Goal: Use online tool/utility: Utilize a website feature to perform a specific function

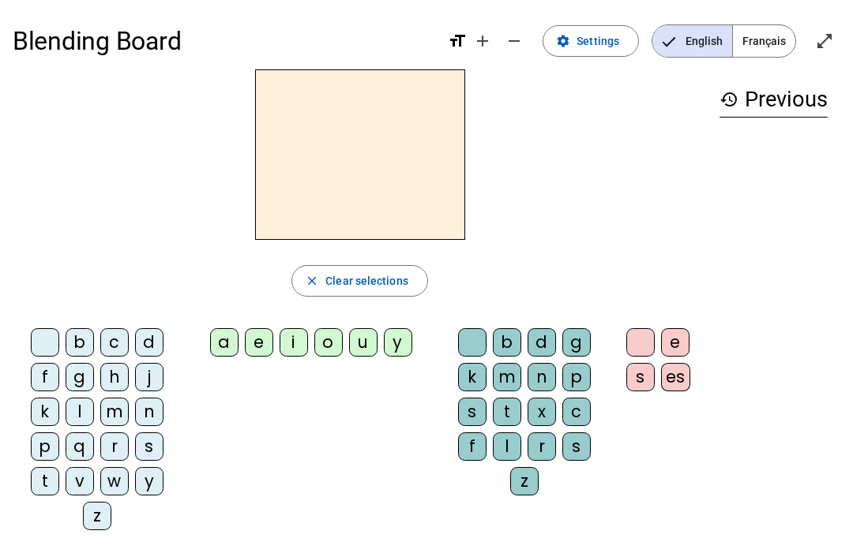
click at [115, 380] on div "h" at bounding box center [114, 377] width 28 height 28
click at [401, 284] on span "Clear selections" at bounding box center [366, 281] width 83 height 19
click at [73, 339] on div "b" at bounding box center [80, 342] width 28 height 28
click at [328, 338] on div "o" at bounding box center [328, 342] width 28 height 28
click at [543, 389] on div "n" at bounding box center [541, 377] width 28 height 28
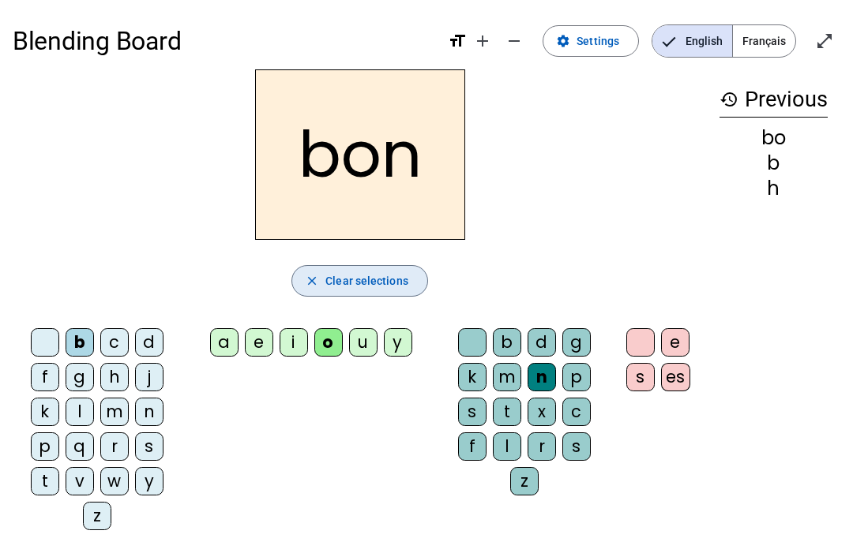
click at [388, 278] on span "Clear selections" at bounding box center [366, 281] width 83 height 19
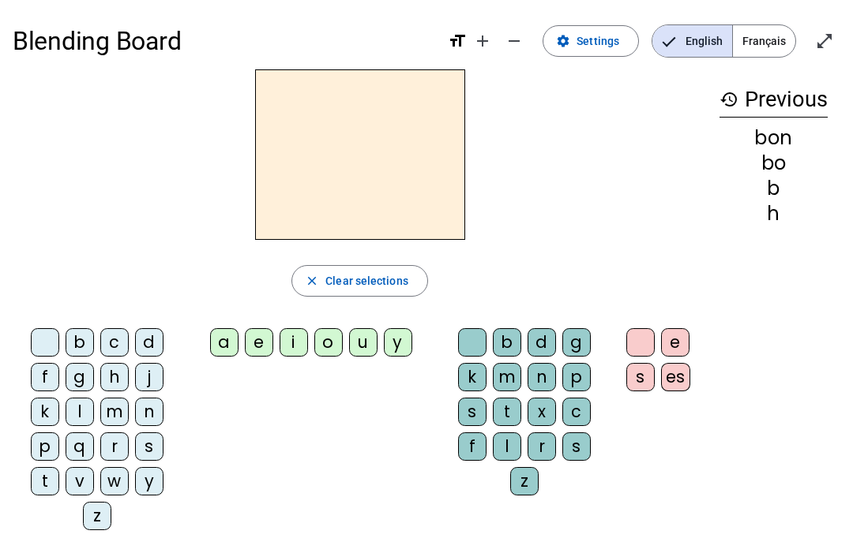
click at [156, 374] on div "j" at bounding box center [149, 377] width 28 height 28
click at [257, 343] on div "e" at bounding box center [259, 342] width 28 height 28
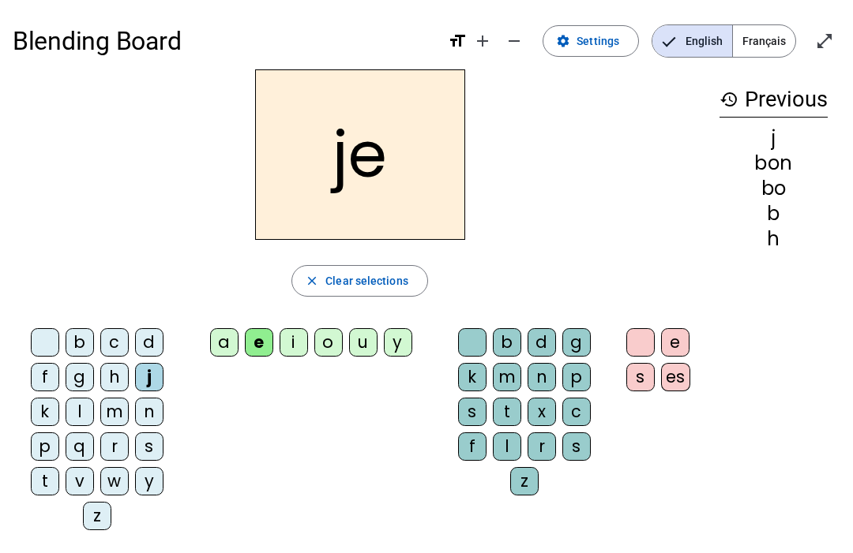
click at [385, 282] on span "Clear selections" at bounding box center [366, 281] width 83 height 19
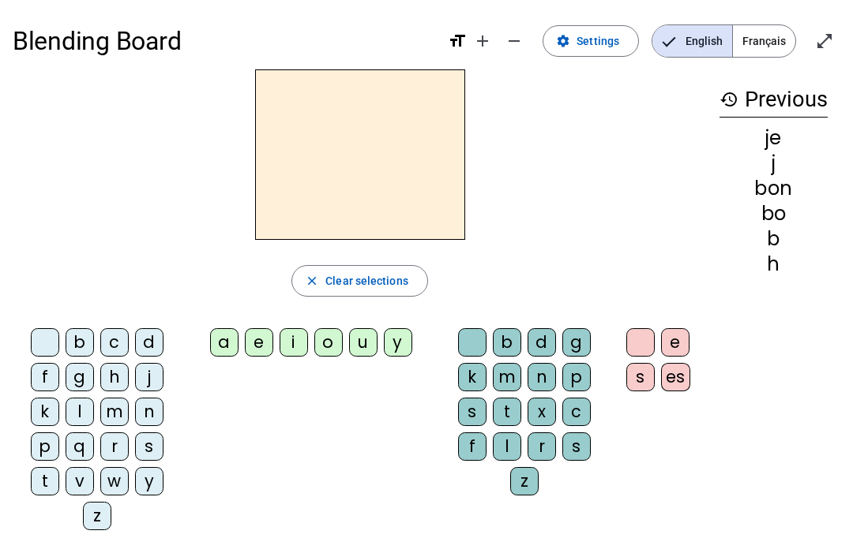
click at [585, 413] on div "c" at bounding box center [576, 412] width 28 height 28
click at [395, 287] on span "Clear selections" at bounding box center [366, 281] width 83 height 19
click at [125, 389] on div "h" at bounding box center [114, 377] width 28 height 28
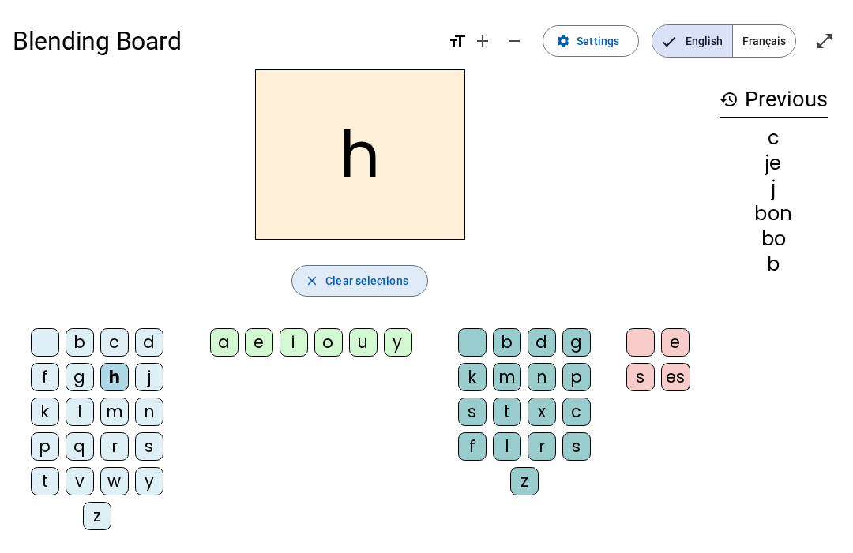
click at [378, 269] on span "button" at bounding box center [359, 281] width 135 height 38
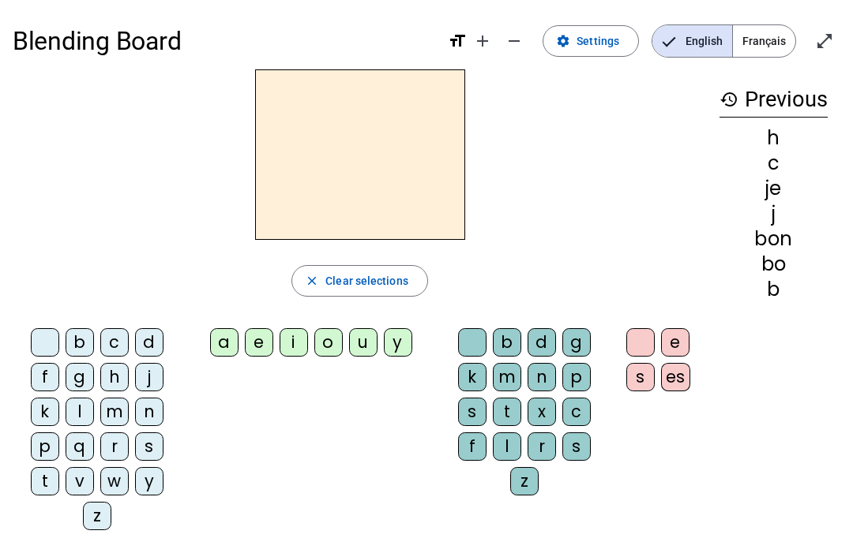
click at [128, 332] on div "c" at bounding box center [114, 342] width 28 height 28
click at [110, 382] on div "h" at bounding box center [114, 377] width 28 height 28
click at [126, 340] on div "c" at bounding box center [114, 342] width 28 height 28
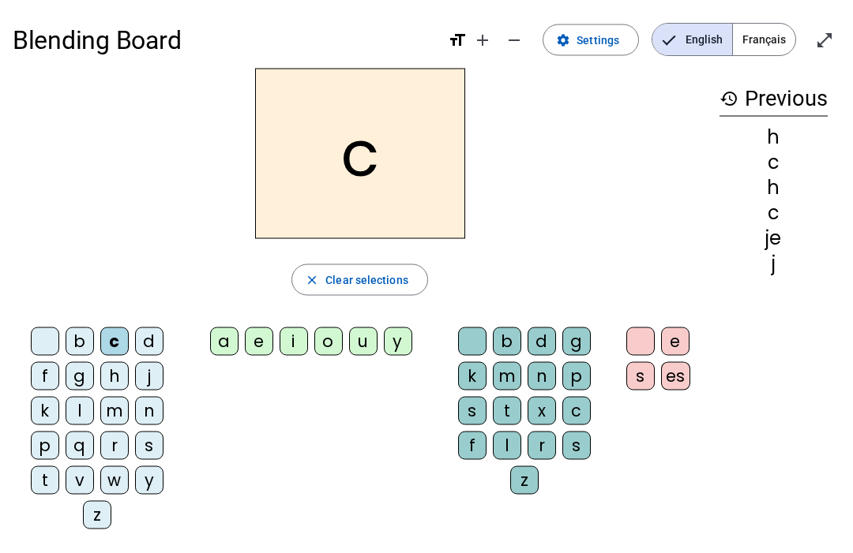
click at [119, 373] on div "h" at bounding box center [114, 376] width 28 height 28
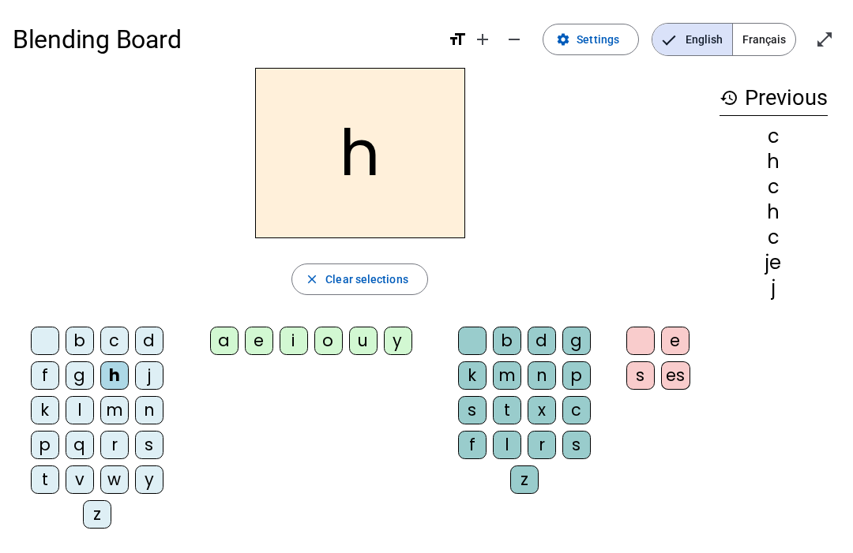
click at [127, 337] on div "c" at bounding box center [114, 341] width 28 height 28
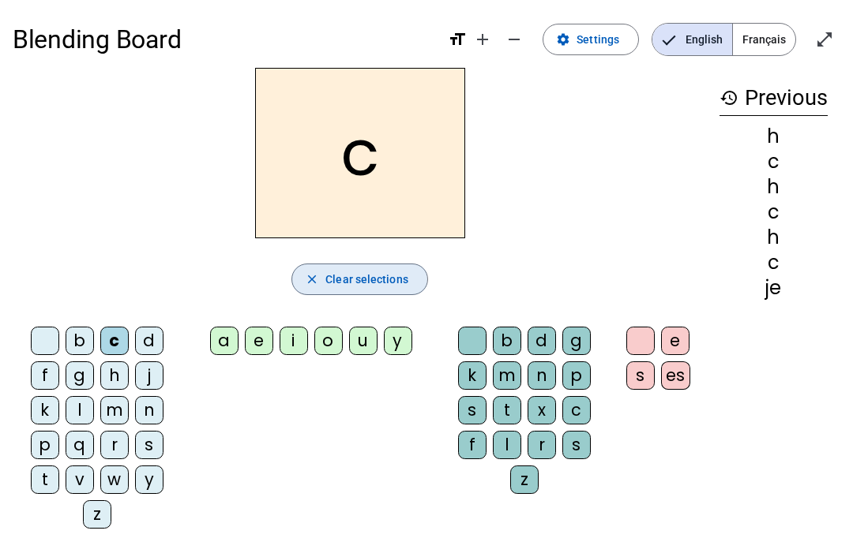
click at [297, 280] on span "button" at bounding box center [359, 279] width 135 height 38
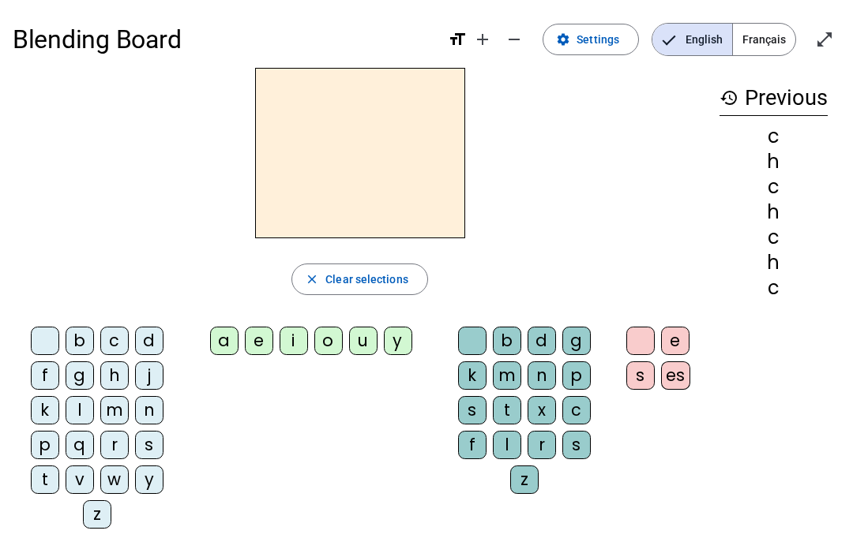
click at [755, 54] on span "Français" at bounding box center [764, 40] width 62 height 32
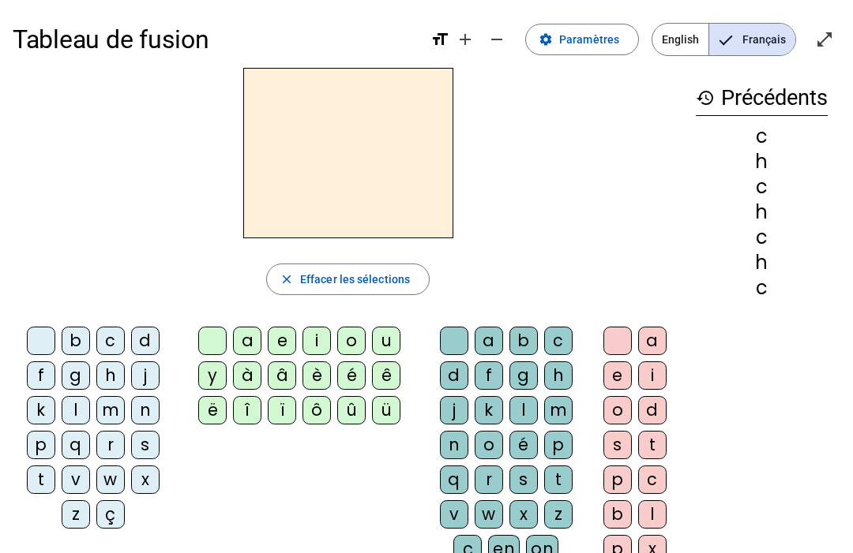
click at [114, 340] on div "c" at bounding box center [110, 341] width 28 height 28
click at [122, 373] on div "h" at bounding box center [110, 376] width 28 height 28
click at [116, 333] on div "c" at bounding box center [110, 341] width 28 height 28
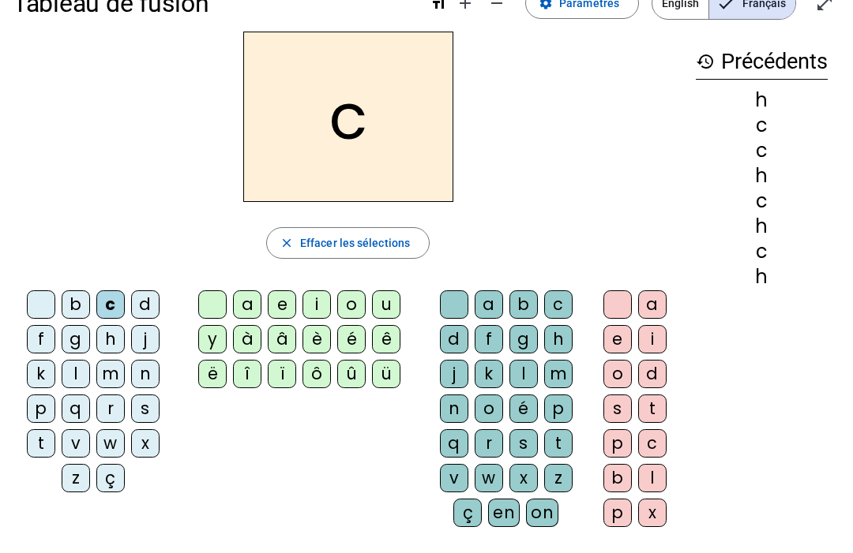
scroll to position [42, 0]
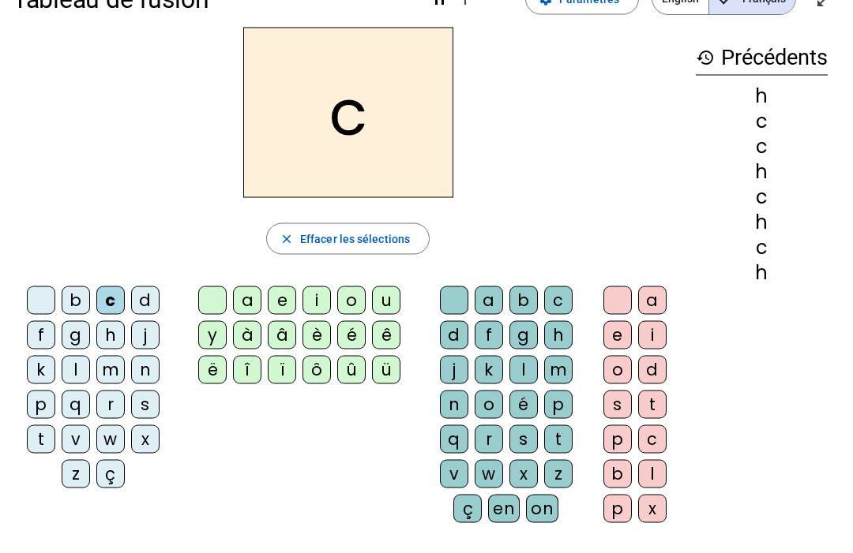
click at [568, 335] on div "h" at bounding box center [558, 335] width 28 height 28
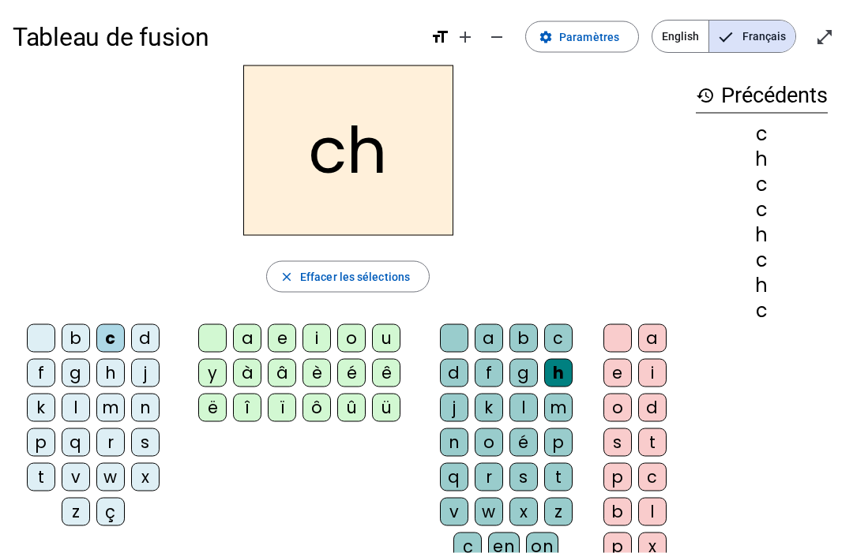
scroll to position [0, 0]
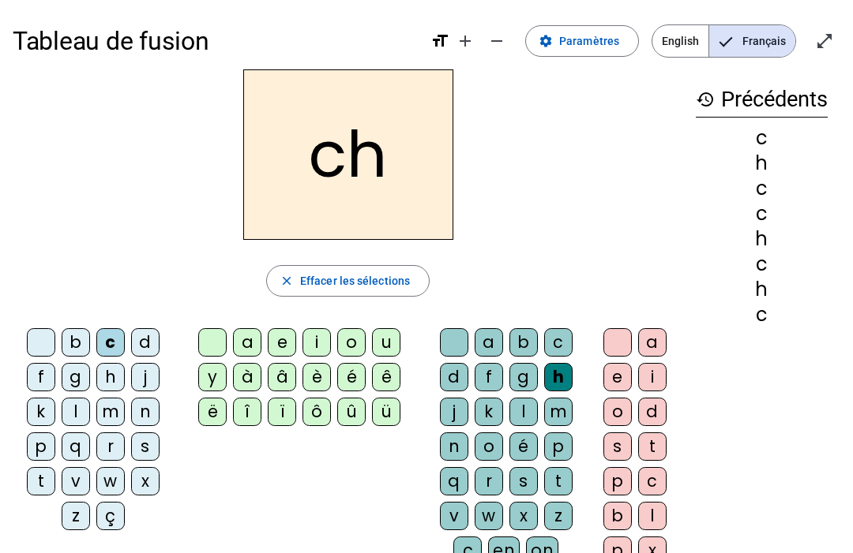
click at [245, 339] on div "a" at bounding box center [247, 342] width 28 height 28
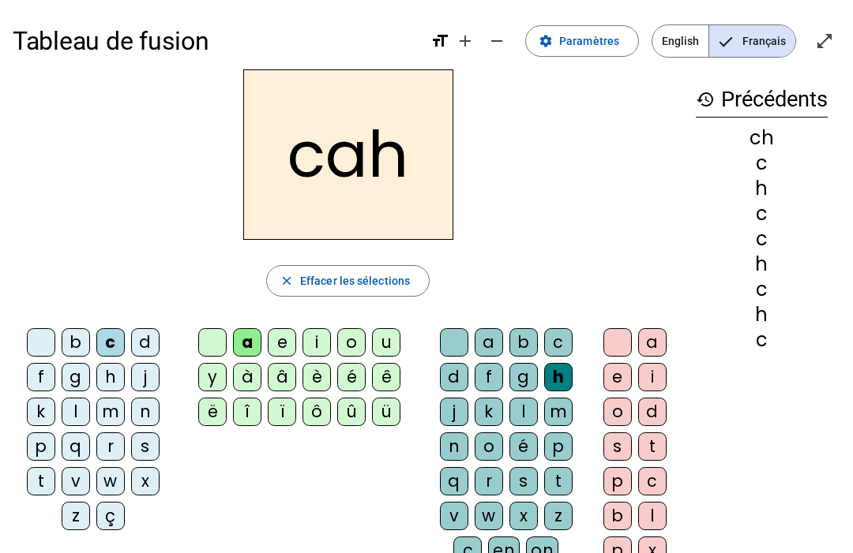
click at [377, 298] on span "button" at bounding box center [348, 281] width 162 height 38
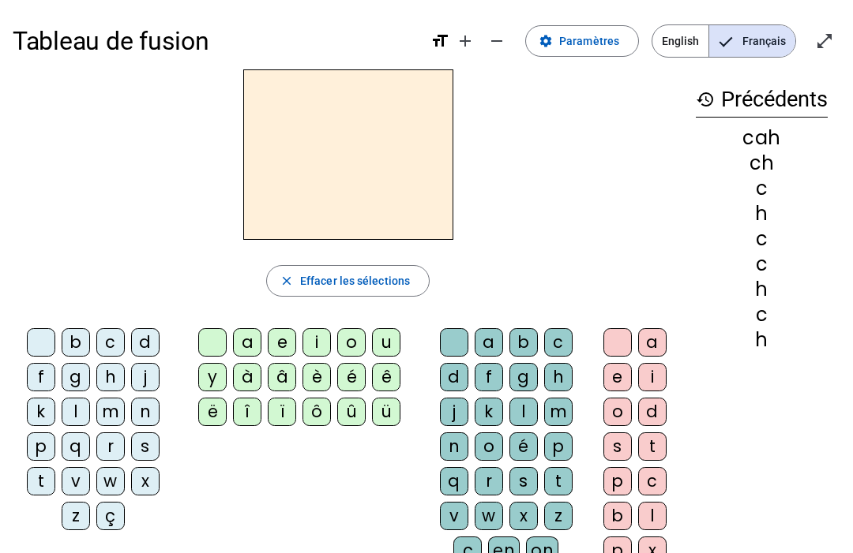
click at [153, 354] on div "d" at bounding box center [145, 342] width 28 height 28
click at [124, 339] on div "c" at bounding box center [110, 342] width 28 height 28
click at [658, 423] on div "d" at bounding box center [652, 412] width 28 height 28
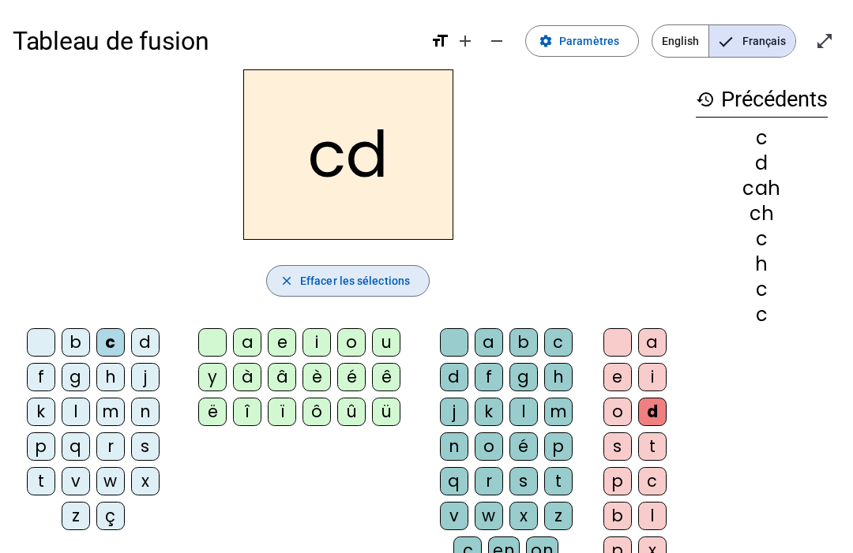
click at [352, 271] on span "button" at bounding box center [348, 281] width 162 height 38
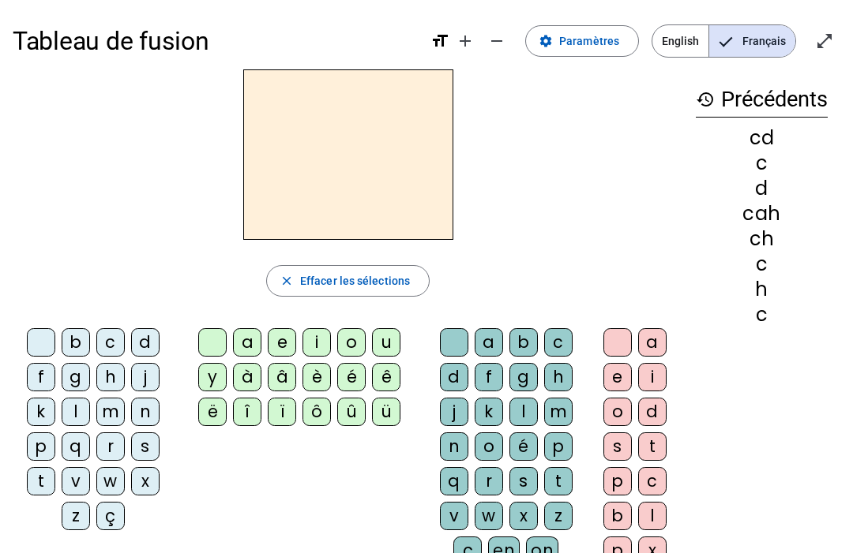
click at [357, 339] on div "o" at bounding box center [351, 342] width 28 height 28
click at [526, 413] on div "l" at bounding box center [523, 412] width 28 height 28
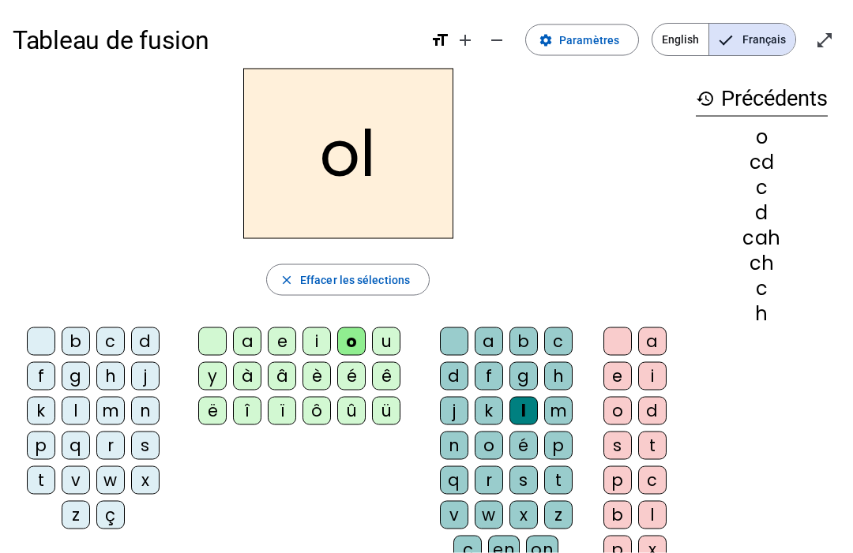
scroll to position [25, 0]
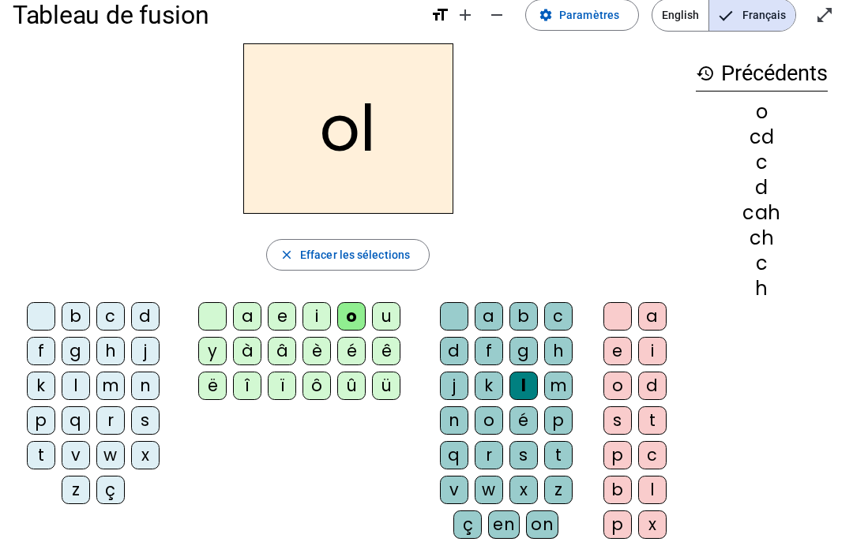
click at [521, 384] on div "l" at bounding box center [523, 387] width 28 height 28
click at [347, 260] on span "Effacer les sélections" at bounding box center [355, 254] width 110 height 19
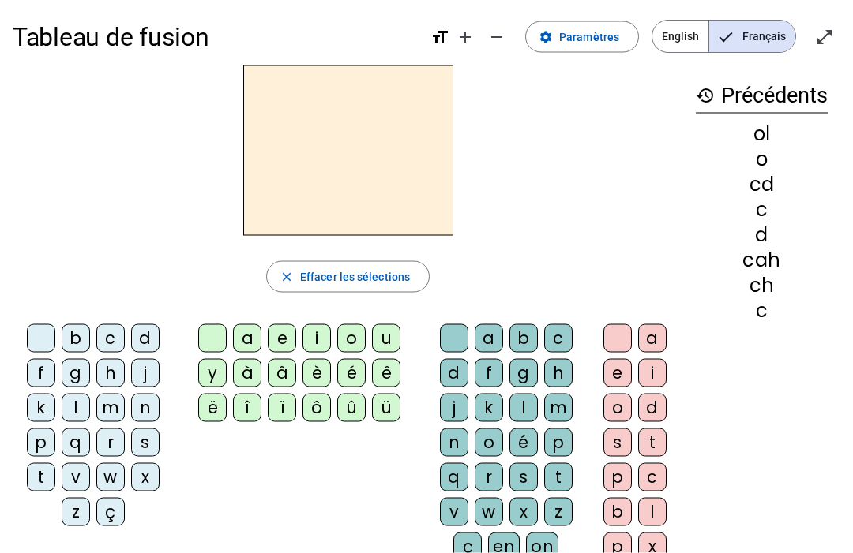
scroll to position [5, 0]
